Goal: Entertainment & Leisure: Consume media (video, audio)

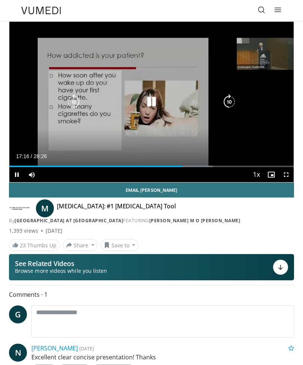
click at [178, 166] on div "Progress Bar" at bounding box center [176, 165] width 74 height 1
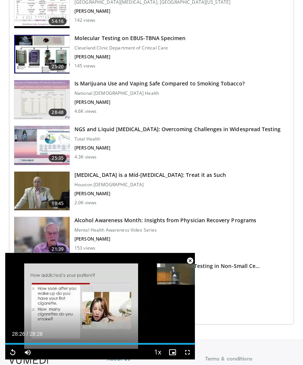
scroll to position [1042, 0]
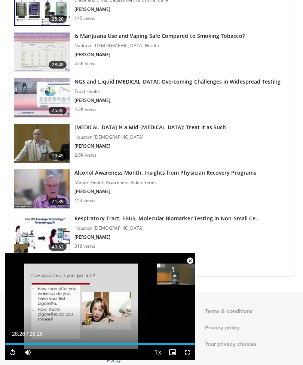
click at [51, 228] on img at bounding box center [41, 234] width 55 height 39
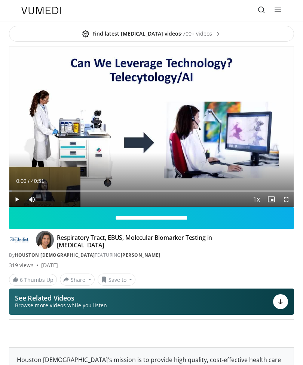
click at [150, 121] on icon "Video Player" at bounding box center [151, 126] width 15 height 15
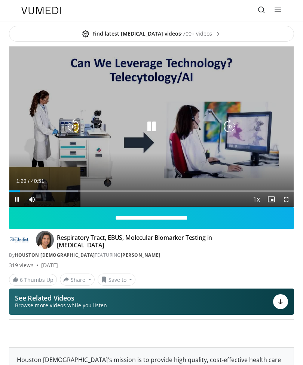
click at [155, 122] on icon "Video Player" at bounding box center [151, 126] width 15 height 15
click at [107, 190] on div "Progress Bar" at bounding box center [112, 190] width 66 height 1
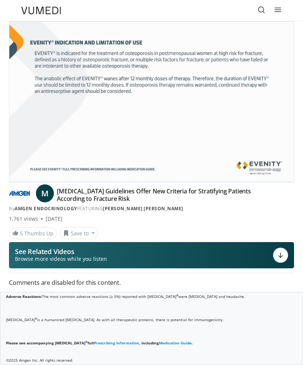
scroll to position [435, 0]
click at [282, 251] on div at bounding box center [280, 254] width 15 height 15
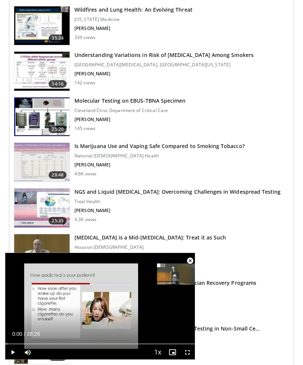
scroll to position [932, 0]
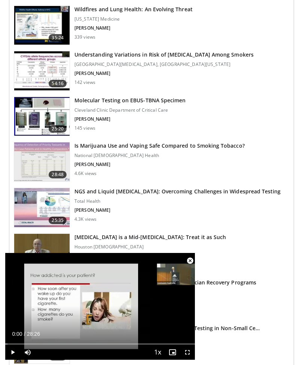
click at [43, 112] on img at bounding box center [41, 116] width 55 height 39
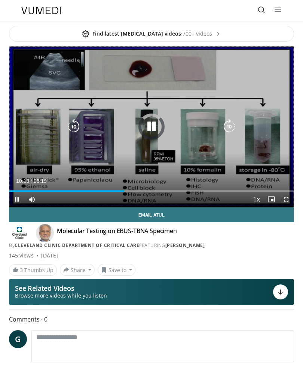
click at [127, 188] on div "Loaded : 40.85%" at bounding box center [151, 188] width 285 height 7
click at [204, 190] on div "Progress Bar" at bounding box center [110, 190] width 202 height 1
